Goal: Task Accomplishment & Management: Manage account settings

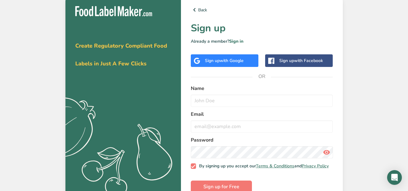
click at [221, 61] on span "with Google" at bounding box center [232, 61] width 24 height 6
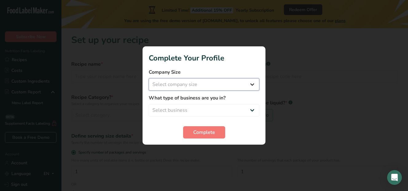
click at [249, 82] on select "Select company size Fewer than 10 Employees 10 to 50 Employees 51 to 500 Employ…" at bounding box center [204, 84] width 111 height 12
select select "2"
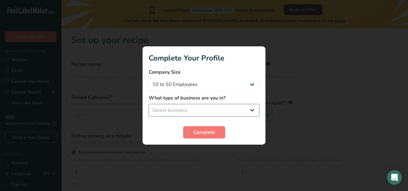
click at [230, 115] on select "Select business Packaged Food Manufacturer Restaurant & Cafe Bakery Meal Plans …" at bounding box center [204, 110] width 111 height 12
select select "8"
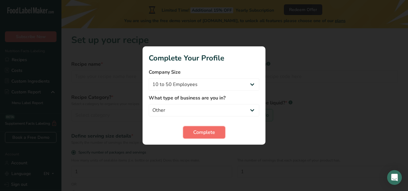
click at [213, 128] on button "Complete" at bounding box center [204, 132] width 42 height 12
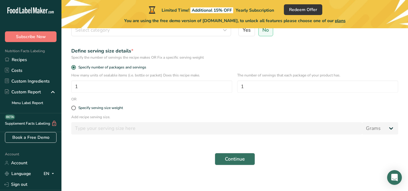
scroll to position [89, 0]
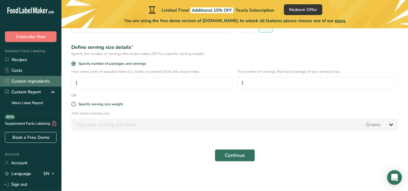
click at [35, 84] on link "Custom Ingredients" at bounding box center [30, 81] width 61 height 11
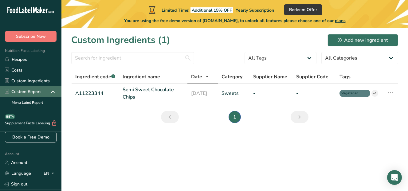
scroll to position [40, 0]
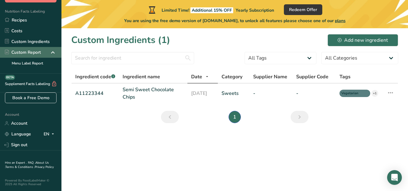
click at [23, 51] on div "Custom Report" at bounding box center [23, 52] width 36 height 6
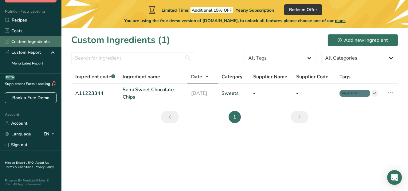
click at [27, 41] on link "Custom Ingredients" at bounding box center [30, 41] width 61 height 11
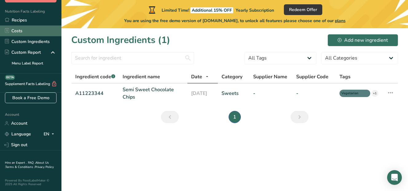
click at [22, 28] on link "Costs" at bounding box center [30, 30] width 61 height 11
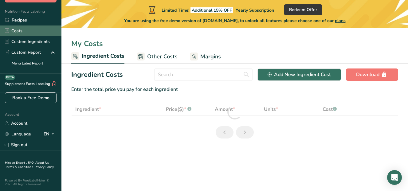
select select "1"
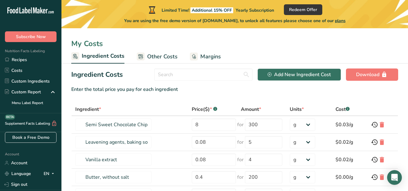
click at [28, 12] on icon at bounding box center [29, 11] width 2 height 5
click at [20, 10] on icon at bounding box center [20, 10] width 2 height 6
click at [35, 162] on link "Account" at bounding box center [30, 163] width 61 height 11
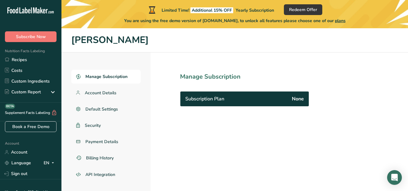
click at [101, 76] on span "Manage Subscription" at bounding box center [106, 76] width 42 height 6
click at [102, 96] on link "Account Details" at bounding box center [105, 93] width 69 height 14
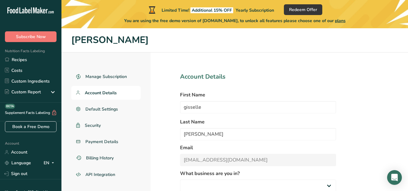
select select
select select "8"
select select "2"
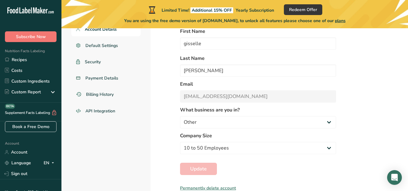
click at [216, 188] on div "Permanently delete account" at bounding box center [258, 188] width 156 height 6
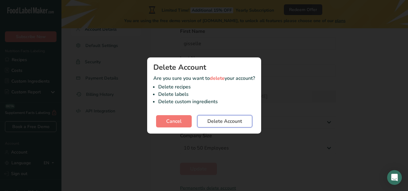
click at [228, 123] on span "Delete Account" at bounding box center [224, 121] width 35 height 7
